Goal: Navigation & Orientation: Find specific page/section

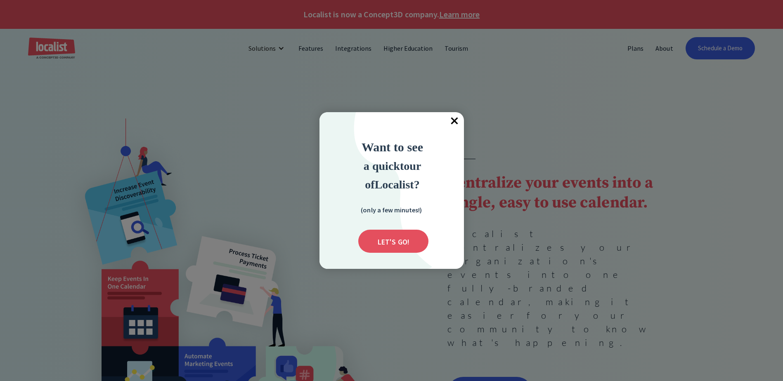
click at [450, 123] on span "×" at bounding box center [455, 121] width 18 height 18
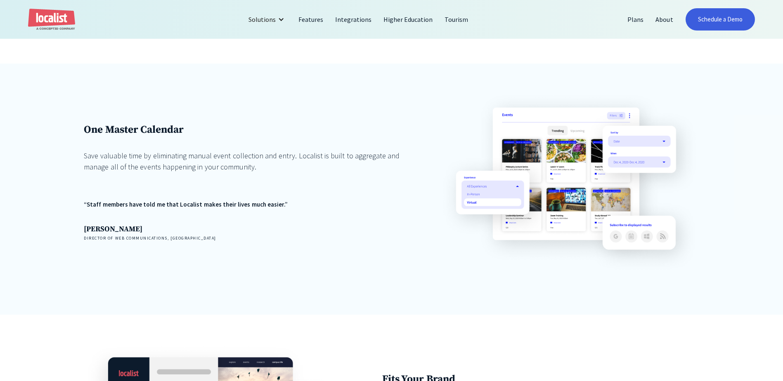
scroll to position [619, 0]
click at [659, 22] on link "About" at bounding box center [664, 19] width 29 height 20
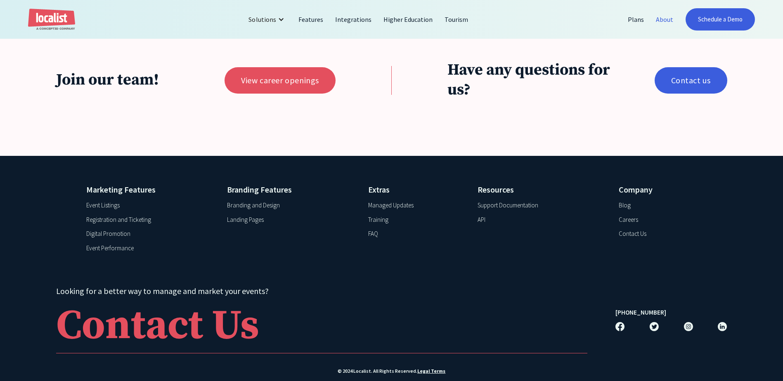
scroll to position [1940, 0]
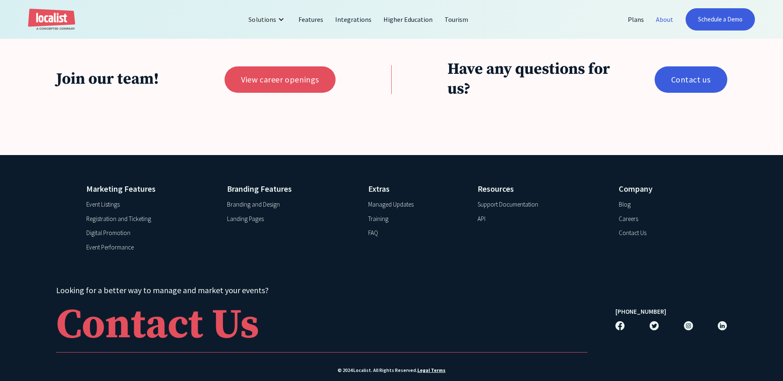
click at [112, 210] on div "Event Listings" at bounding box center [102, 204] width 33 height 9
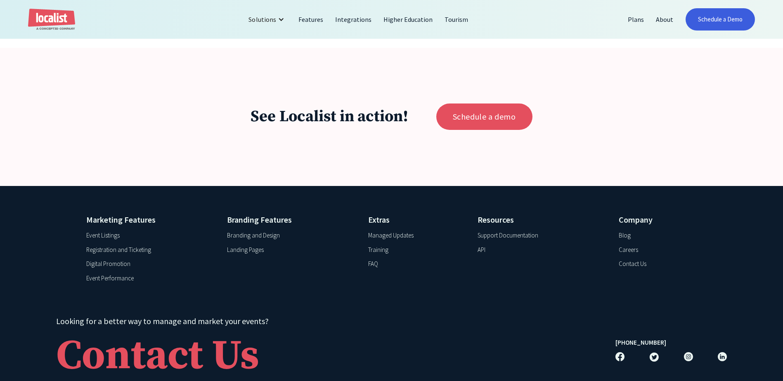
scroll to position [1528, 0]
